Goal: Information Seeking & Learning: Learn about a topic

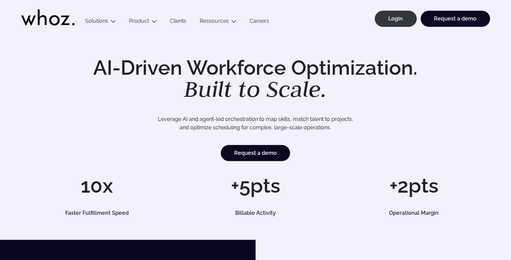
click at [296, 58] on h1 "AI-Driven Workforce Optimization. Built to Scale." at bounding box center [255, 79] width 343 height 43
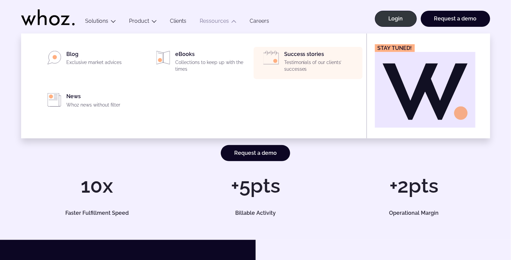
click at [310, 65] on p "Testimonials of our clients’ successes" at bounding box center [321, 65] width 74 height 13
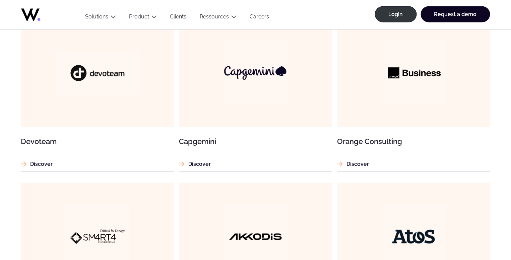
scroll to position [437, 0]
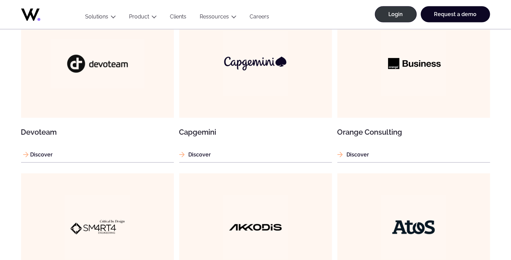
click at [144, 95] on figure at bounding box center [97, 64] width 153 height 108
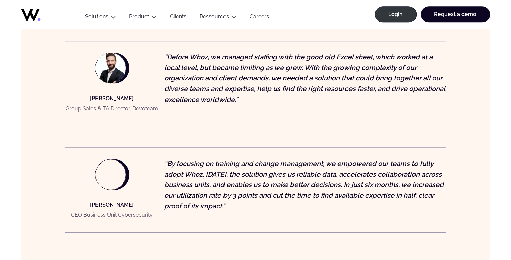
scroll to position [599, 0]
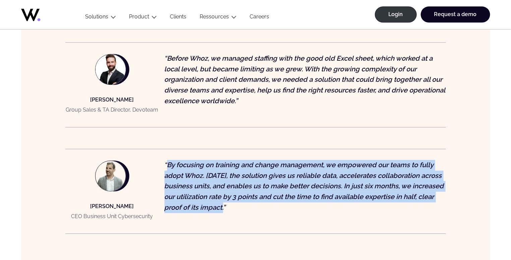
drag, startPoint x: 166, startPoint y: 156, endPoint x: 223, endPoint y: 196, distance: 69.8
click at [225, 196] on p "“By focusing on training and change management, we empowered our teams to fully…" at bounding box center [306, 186] width 282 height 53
click at [185, 170] on p "“By focusing on training and change management, we empowered our teams to fully…" at bounding box center [306, 186] width 282 height 53
